Goal: Task Accomplishment & Management: Complete application form

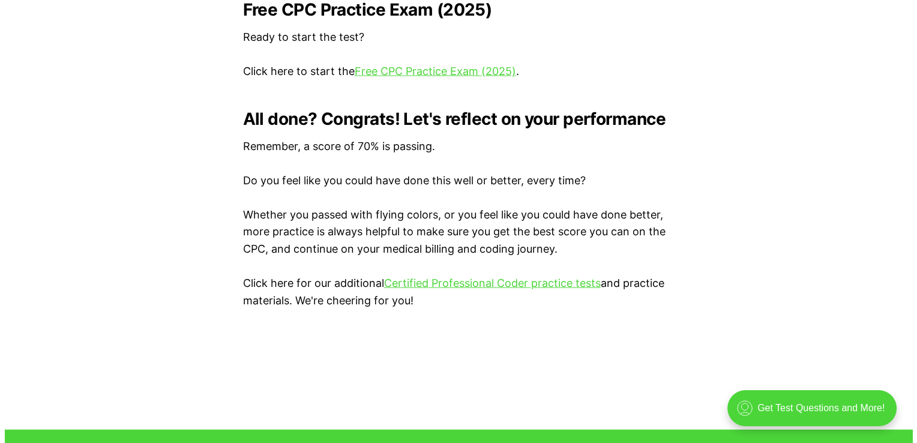
scroll to position [2521, 0]
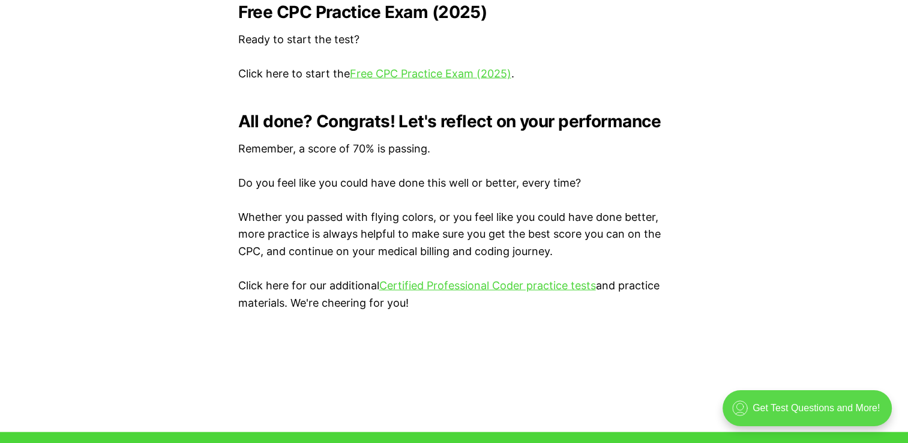
click at [794, 405] on div ".cls-1{fill:none;stroke:currentColor;stroke-linecap:round;stroke-linejoin:round…" at bounding box center [807, 408] width 169 height 36
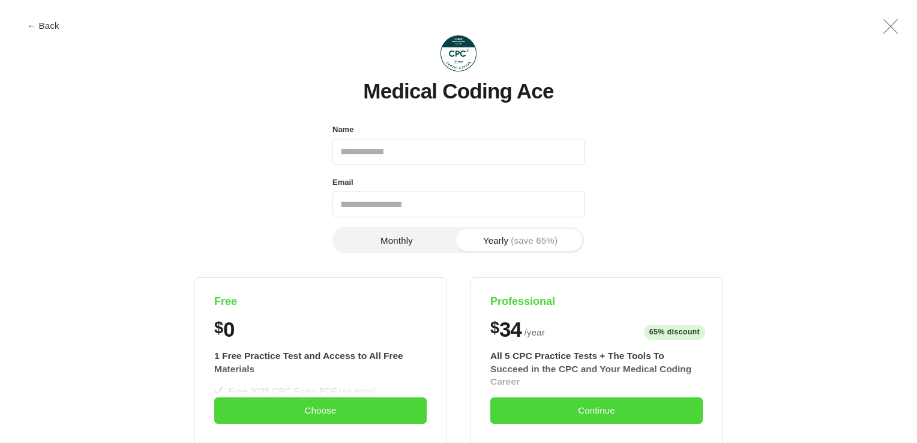
scroll to position [0, 0]
click at [442, 158] on input "Name" at bounding box center [459, 152] width 252 height 26
type input "**********"
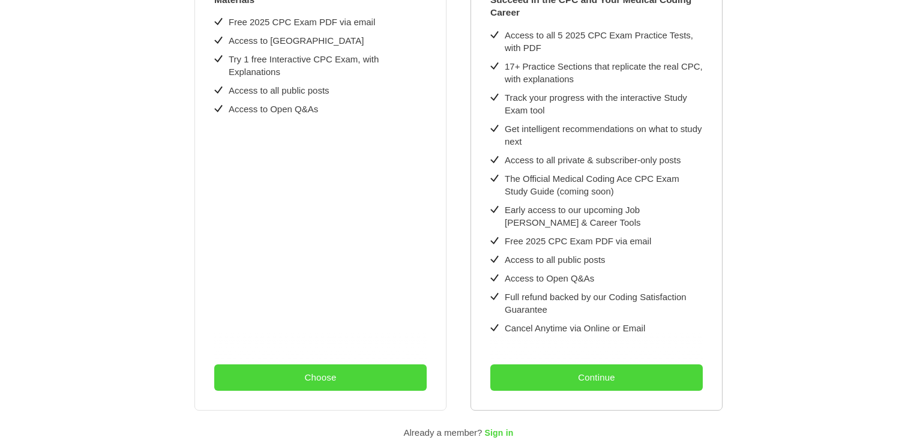
scroll to position [413, 0]
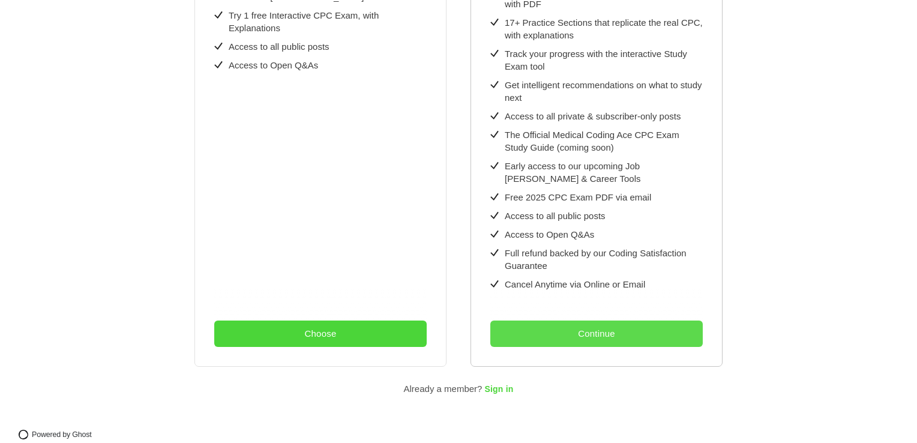
click at [594, 321] on button "Continue" at bounding box center [596, 334] width 213 height 26
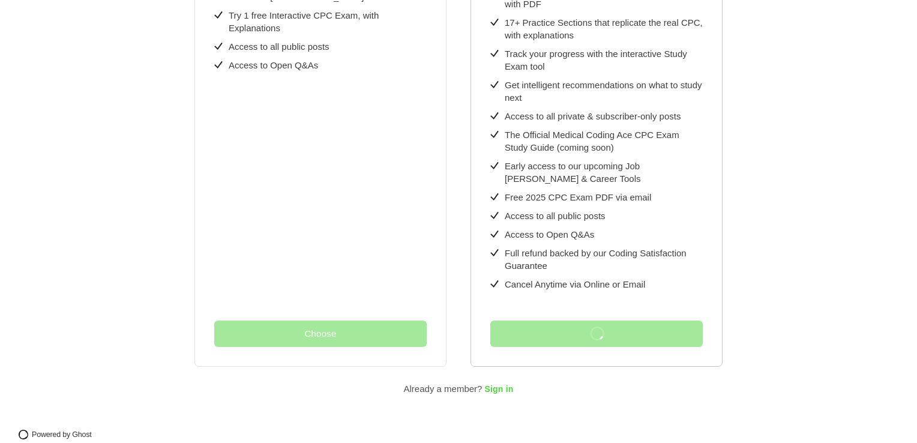
scroll to position [0, 0]
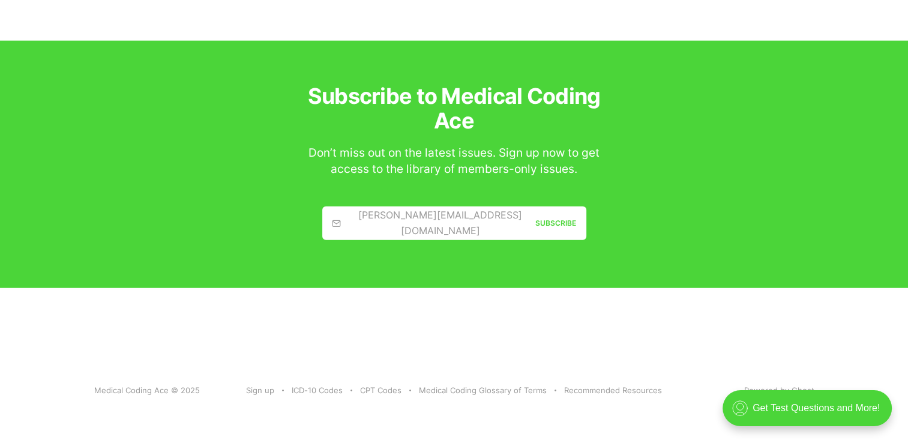
scroll to position [2553, 0]
